Goal: Transaction & Acquisition: Purchase product/service

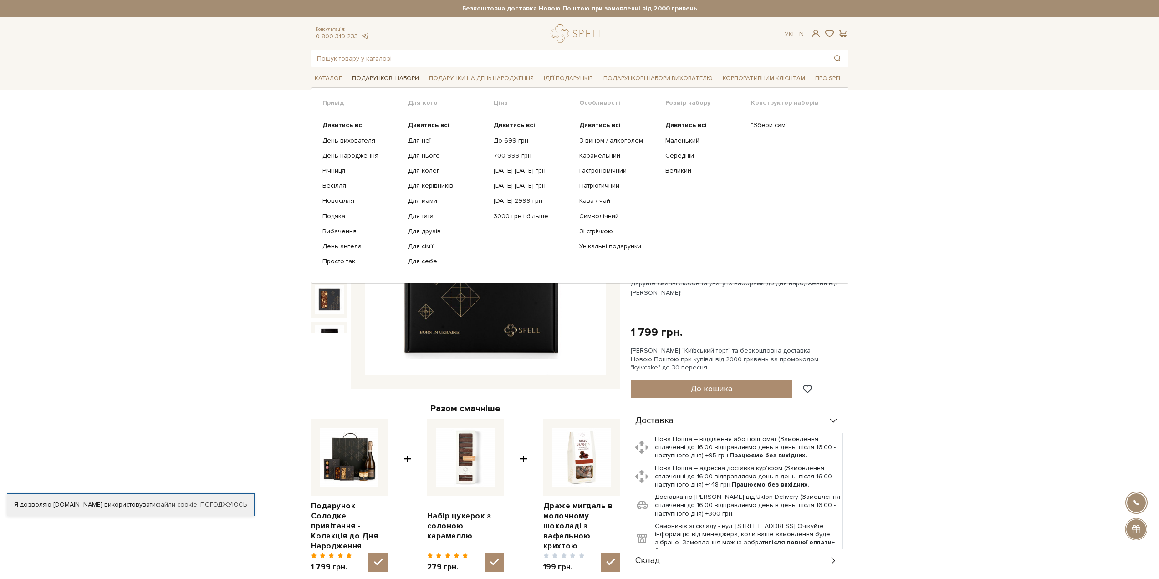
click at [372, 79] on link "Подарункові набори" at bounding box center [385, 78] width 74 height 14
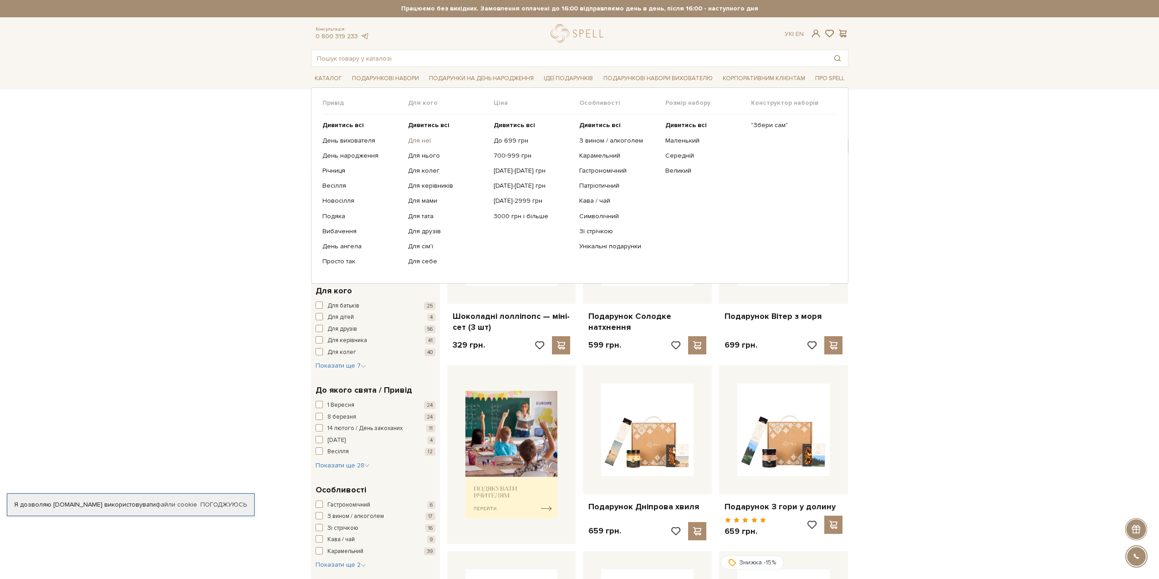
click at [419, 137] on link "Для неї" at bounding box center [447, 141] width 79 height 8
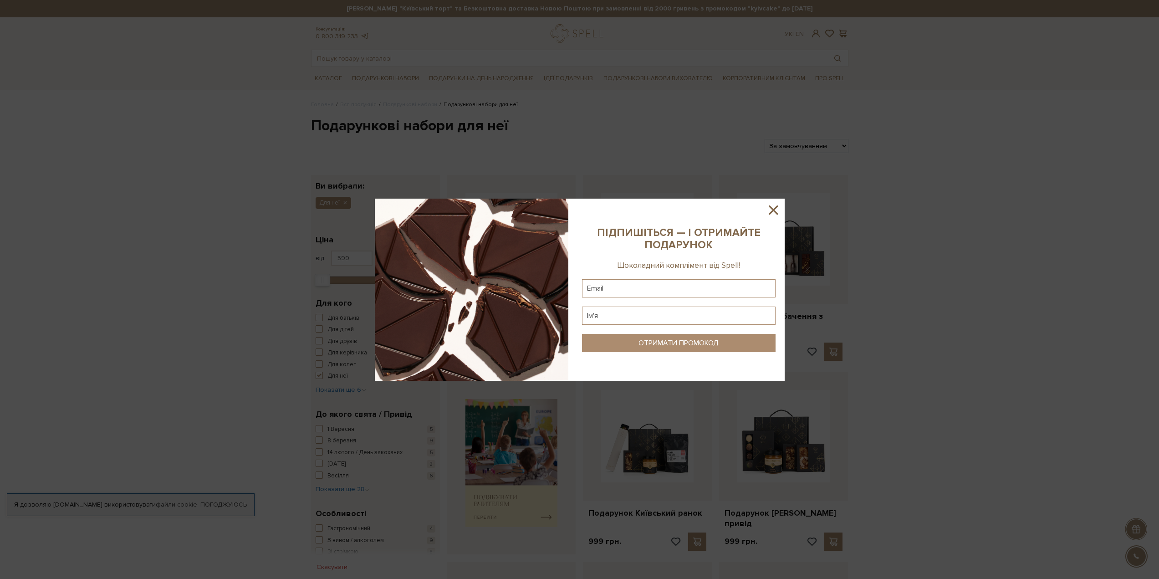
click at [763, 211] on sys-column-static at bounding box center [679, 290] width 212 height 182
click at [771, 211] on icon at bounding box center [773, 209] width 15 height 15
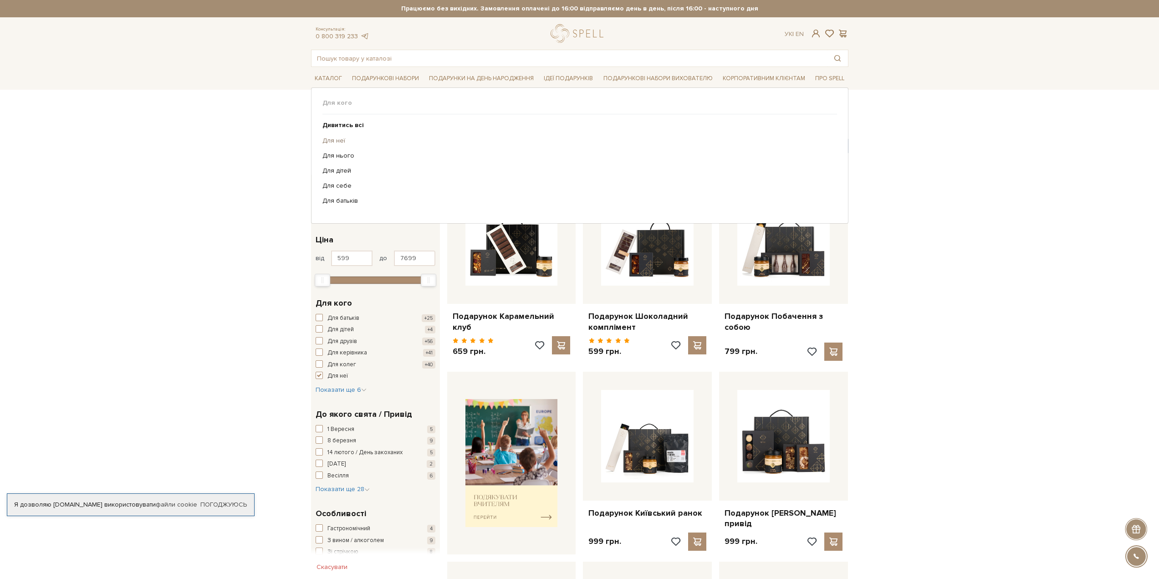
click at [327, 143] on link "Для неї" at bounding box center [576, 141] width 508 height 8
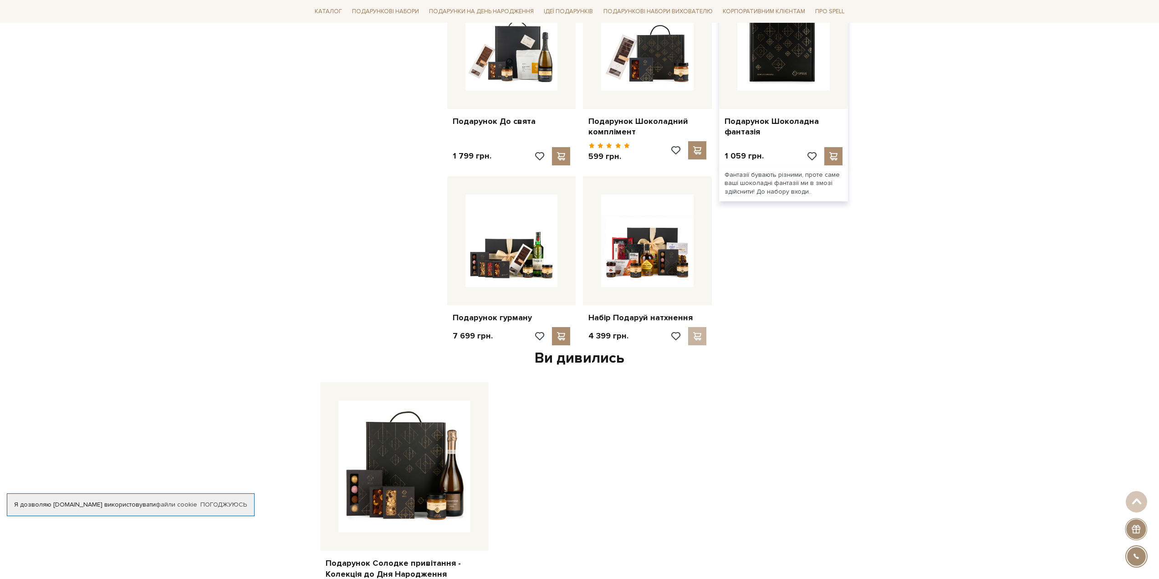
scroll to position [865, 0]
